Goal: Use online tool/utility: Utilize a website feature to perform a specific function

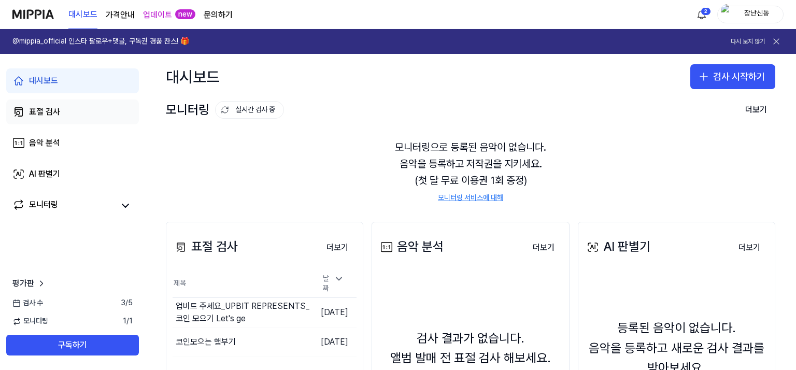
click at [47, 117] on div "표절 검사" at bounding box center [44, 112] width 31 height 12
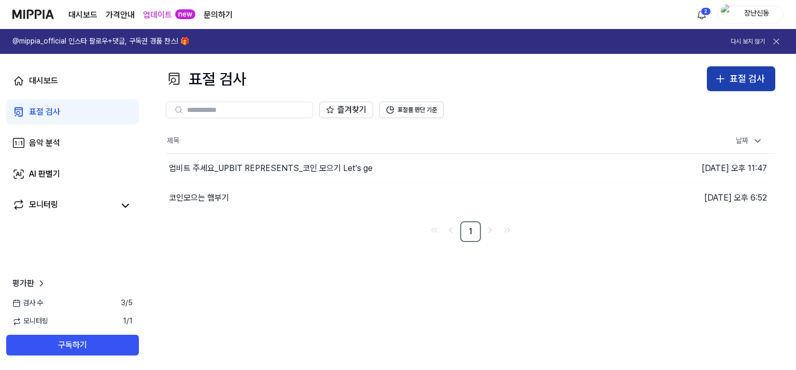
click at [748, 83] on div "표절 검사" at bounding box center [747, 79] width 35 height 15
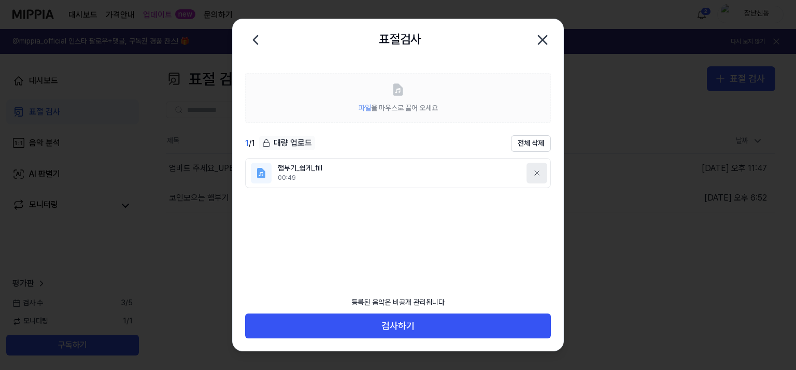
click at [541, 173] on button at bounding box center [537, 173] width 21 height 21
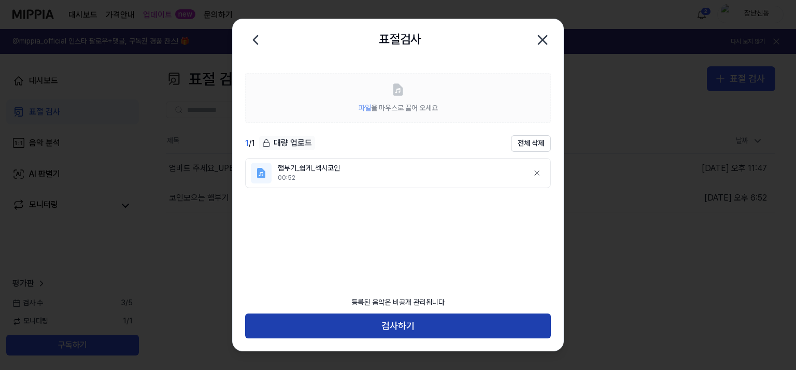
click at [417, 330] on button "검사하기" at bounding box center [398, 326] width 306 height 25
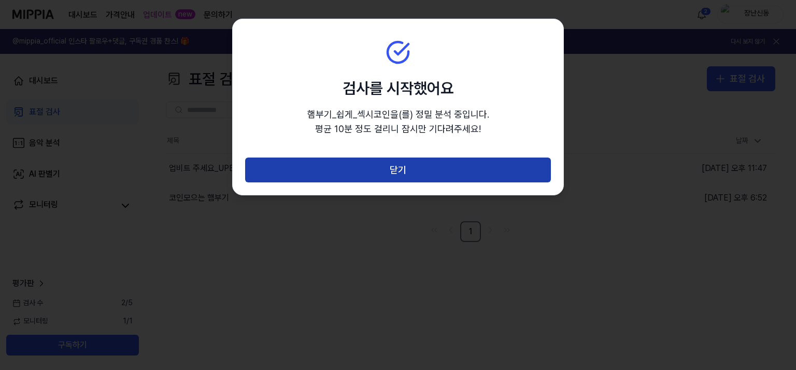
click at [403, 169] on button "닫기" at bounding box center [398, 170] width 306 height 25
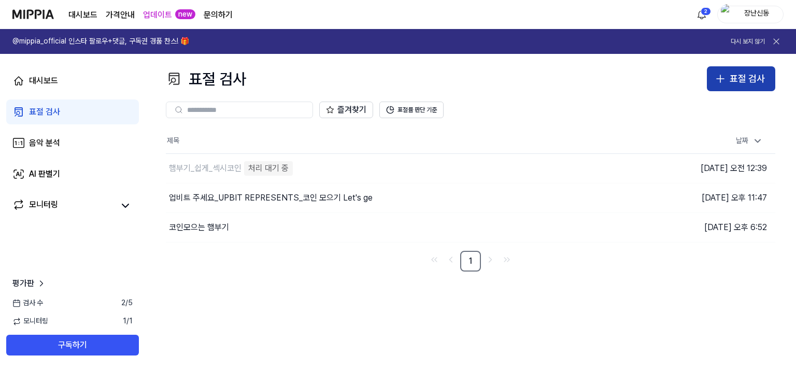
click at [744, 75] on div "표절 검사" at bounding box center [747, 79] width 35 height 15
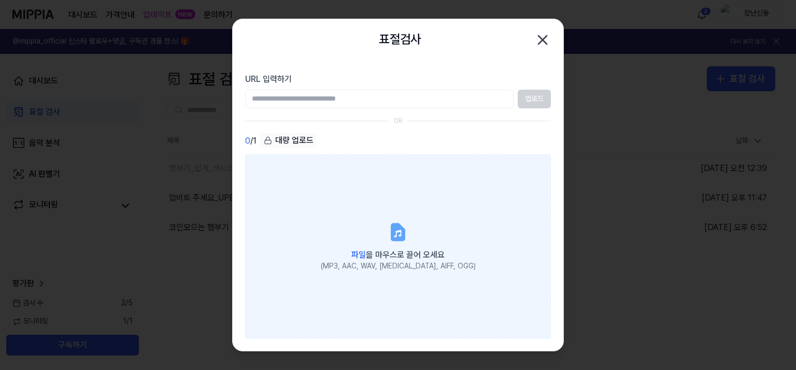
click at [332, 256] on label "파일 을 마우스로 끌어 오세요 (MP3, AAC, WAV, [MEDICAL_DATA], AIFF, OGG)" at bounding box center [398, 246] width 306 height 184
click at [0, 0] on input "파일 을 마우스로 끌어 오세요 (MP3, AAC, WAV, [MEDICAL_DATA], AIFF, OGG)" at bounding box center [0, 0] width 0 height 0
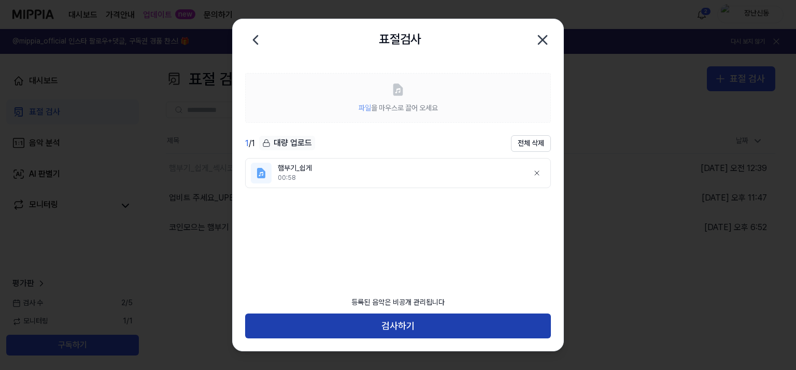
click at [376, 326] on button "검사하기" at bounding box center [398, 326] width 306 height 25
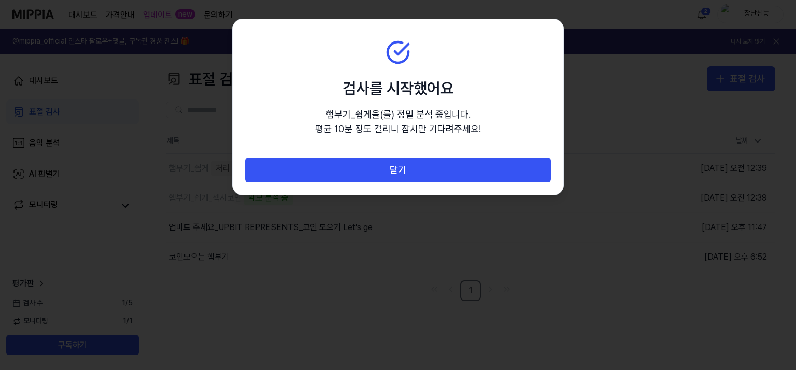
click at [442, 184] on div "닫기" at bounding box center [398, 176] width 331 height 37
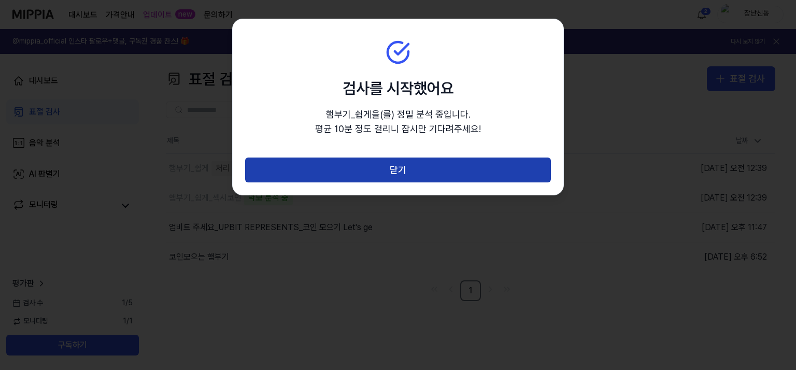
click at [437, 166] on button "닫기" at bounding box center [398, 170] width 306 height 25
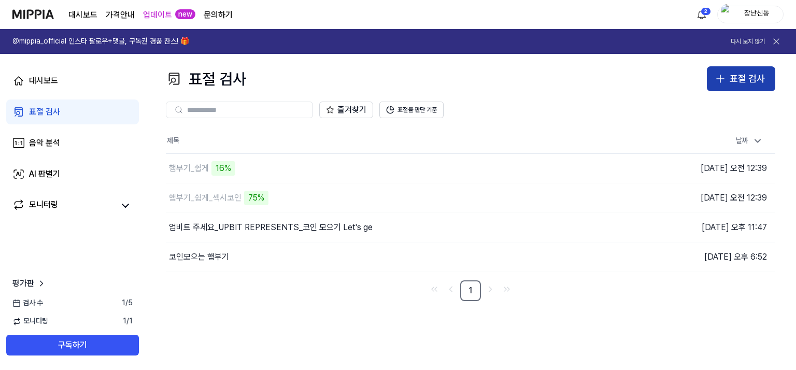
click at [713, 81] on button "표절 검사" at bounding box center [741, 78] width 68 height 25
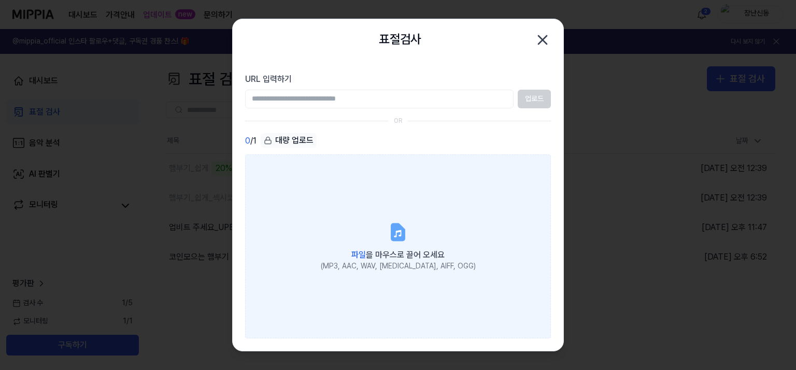
click at [379, 208] on label "파일 을 마우스로 끌어 오세요 (MP3, AAC, WAV, [MEDICAL_DATA], AIFF, OGG)" at bounding box center [398, 246] width 306 height 184
click at [0, 0] on input "파일 을 마우스로 끌어 오세요 (MP3, AAC, WAV, [MEDICAL_DATA], AIFF, OGG)" at bounding box center [0, 0] width 0 height 0
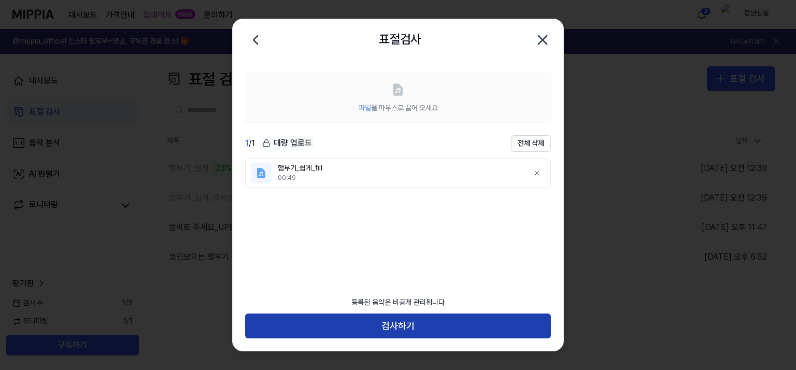
click at [425, 323] on button "검사하기" at bounding box center [398, 326] width 306 height 25
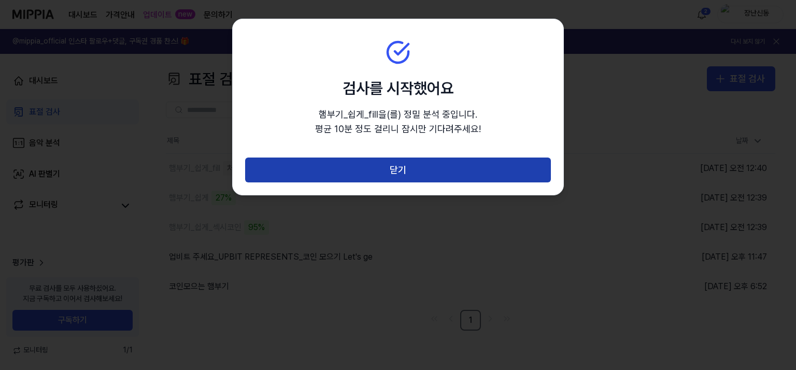
click at [398, 161] on button "닫기" at bounding box center [398, 170] width 306 height 25
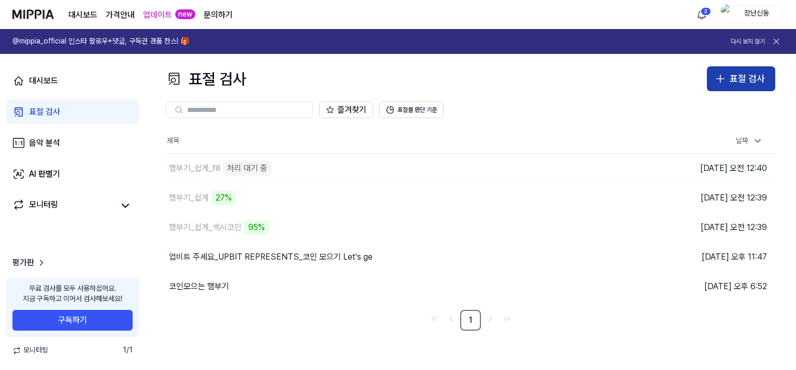
click at [738, 76] on div "표절 검사" at bounding box center [747, 79] width 35 height 15
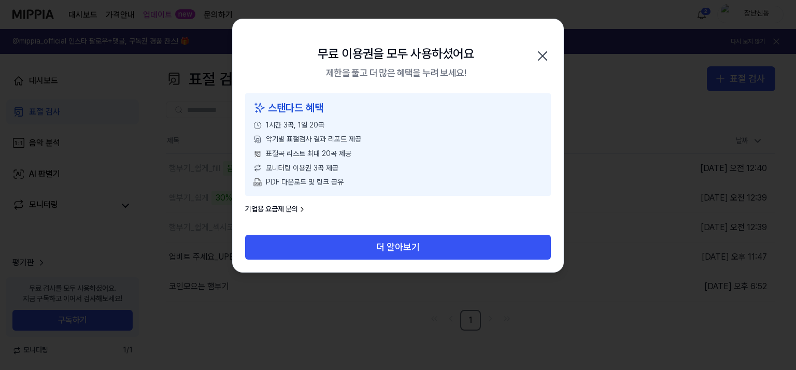
click at [543, 56] on icon "button" at bounding box center [542, 56] width 8 height 8
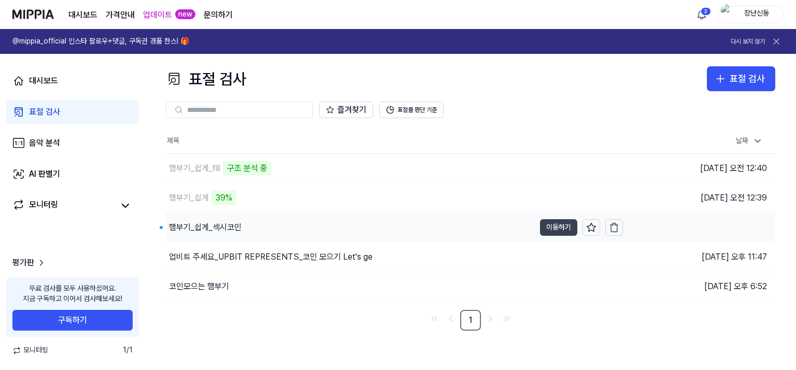
click at [552, 233] on button "이동하기" at bounding box center [558, 227] width 37 height 17
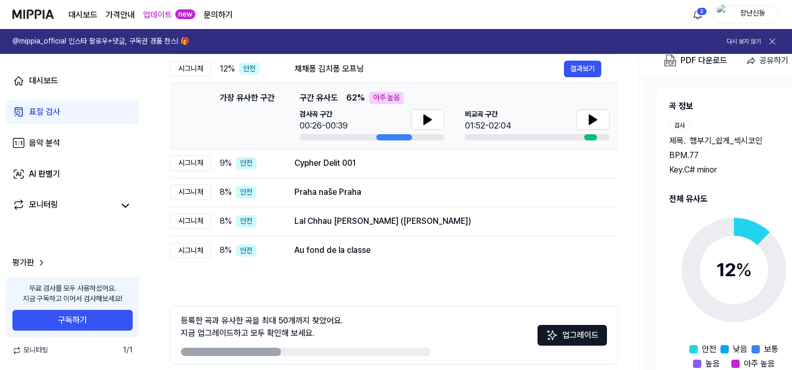
scroll to position [116, 0]
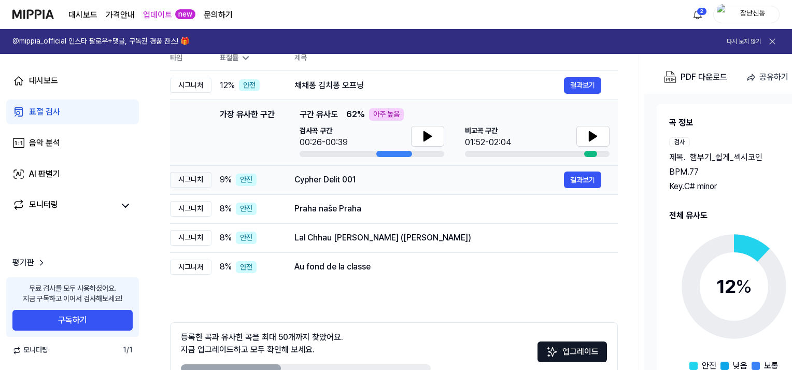
click at [429, 184] on div "Cypher Delit 001" at bounding box center [429, 180] width 270 height 12
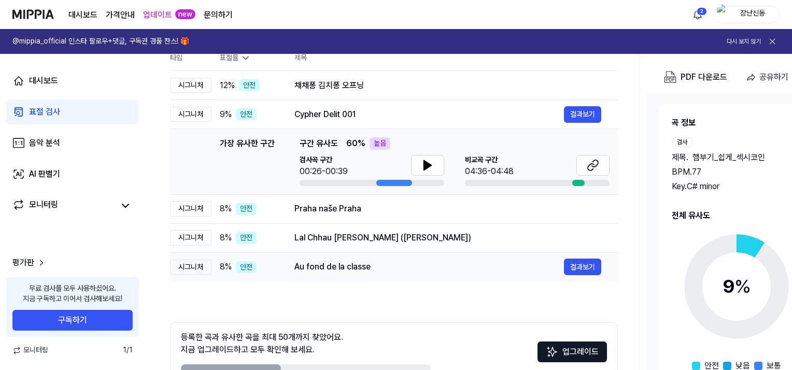
click at [389, 255] on td "Au fond de la classe 결과보기" at bounding box center [448, 266] width 340 height 29
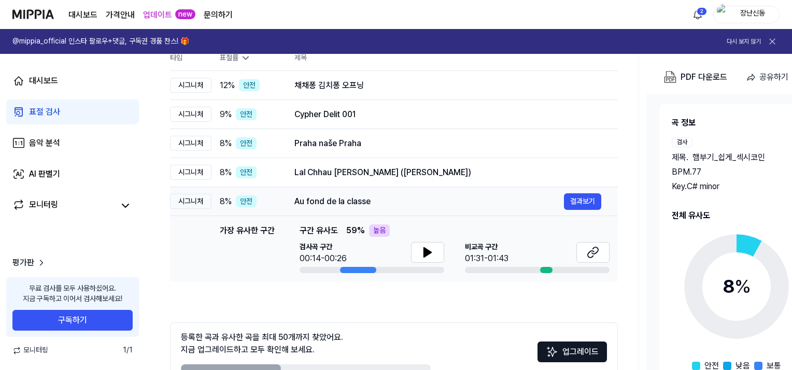
click at [380, 200] on div "Au fond de la classe" at bounding box center [429, 201] width 270 height 12
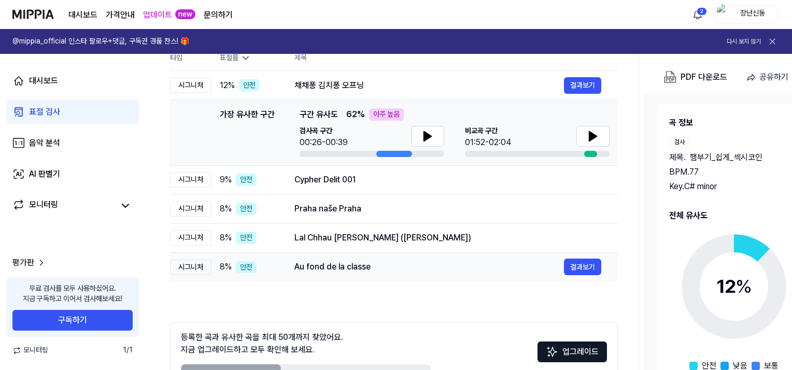
click at [388, 259] on div "Au fond de la classe 결과보기" at bounding box center [447, 267] width 307 height 17
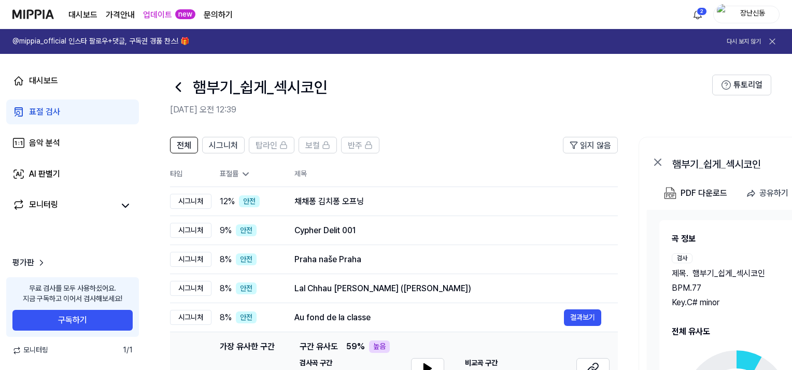
scroll to position [4, 0]
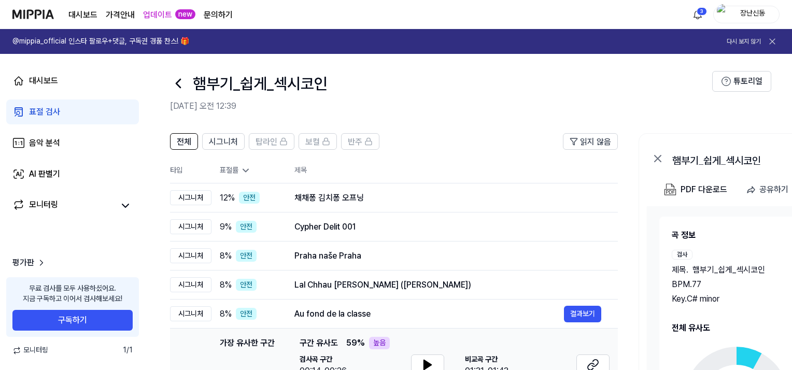
click at [45, 111] on div "표절 검사" at bounding box center [44, 112] width 31 height 12
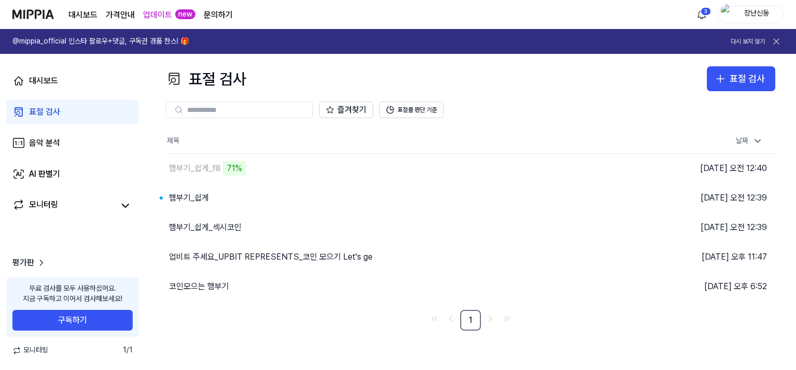
click at [280, 333] on div "표절 검사 표절 검사 표절 검사 음악 분석 AI 판별기 즐겨찾기 표절률 판단 기준 제목 날짜 햄부기_쉽게_fill 71% 이동하기 [DATE]…" at bounding box center [470, 212] width 651 height 316
click at [549, 196] on button "이동하기" at bounding box center [558, 198] width 37 height 17
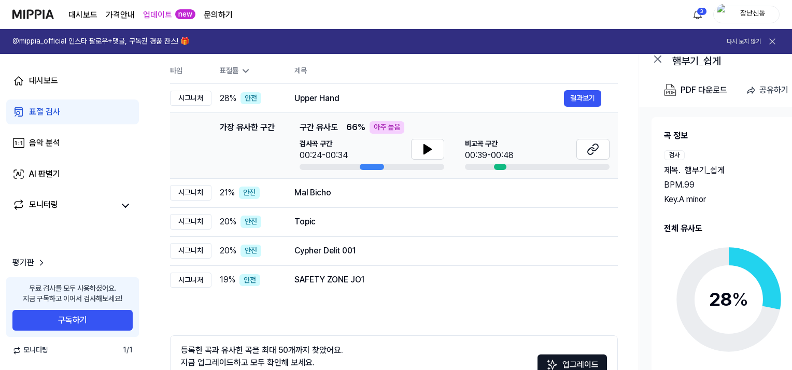
scroll to position [107, 0]
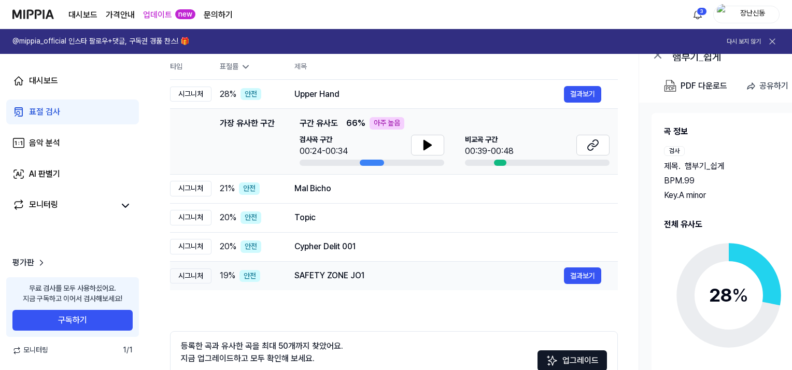
click at [362, 266] on td "SAFETY ZONE JO1 결과보기" at bounding box center [448, 275] width 340 height 29
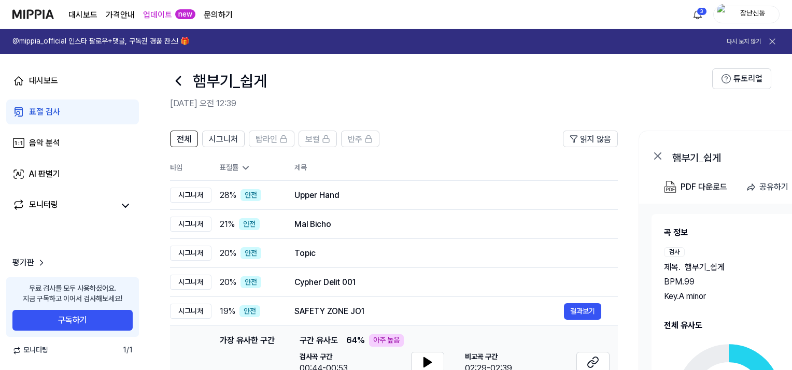
scroll to position [6, 0]
click at [55, 115] on div "표절 검사" at bounding box center [44, 112] width 31 height 12
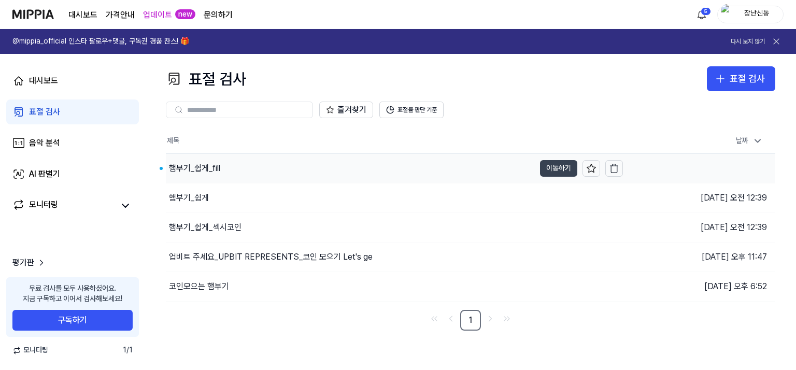
click at [555, 165] on button "이동하기" at bounding box center [558, 168] width 37 height 17
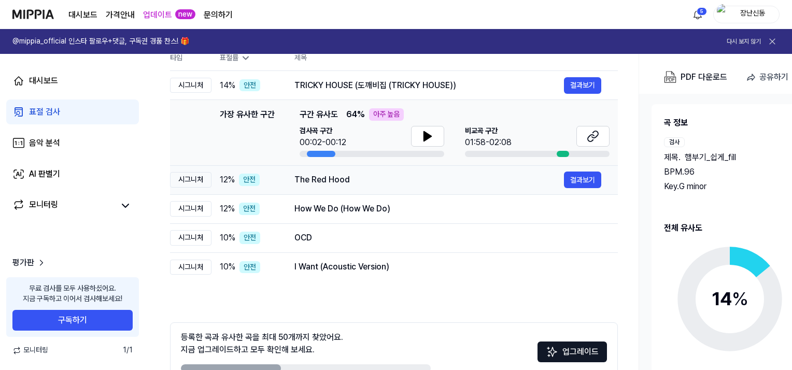
scroll to position [117, 0]
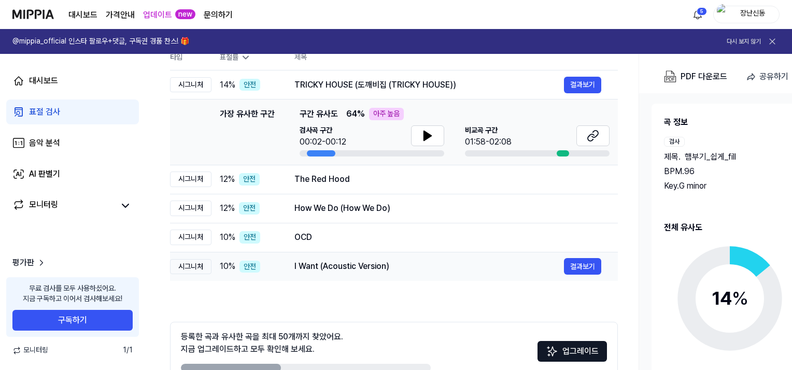
click at [422, 260] on div "I Want (Acoustic Version)" at bounding box center [429, 266] width 270 height 12
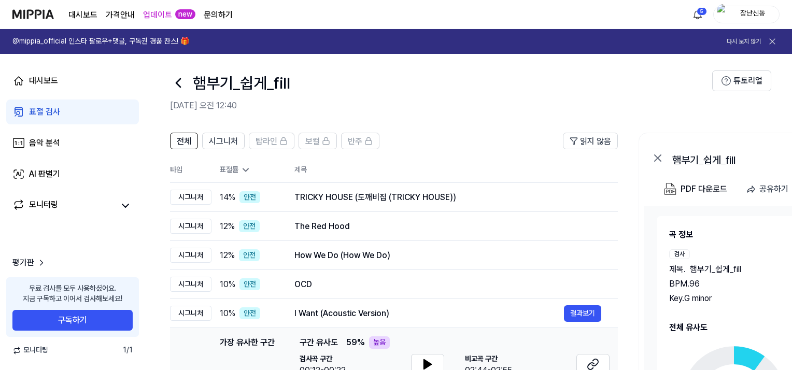
scroll to position [0, 0]
